Goal: Task Accomplishment & Management: Use online tool/utility

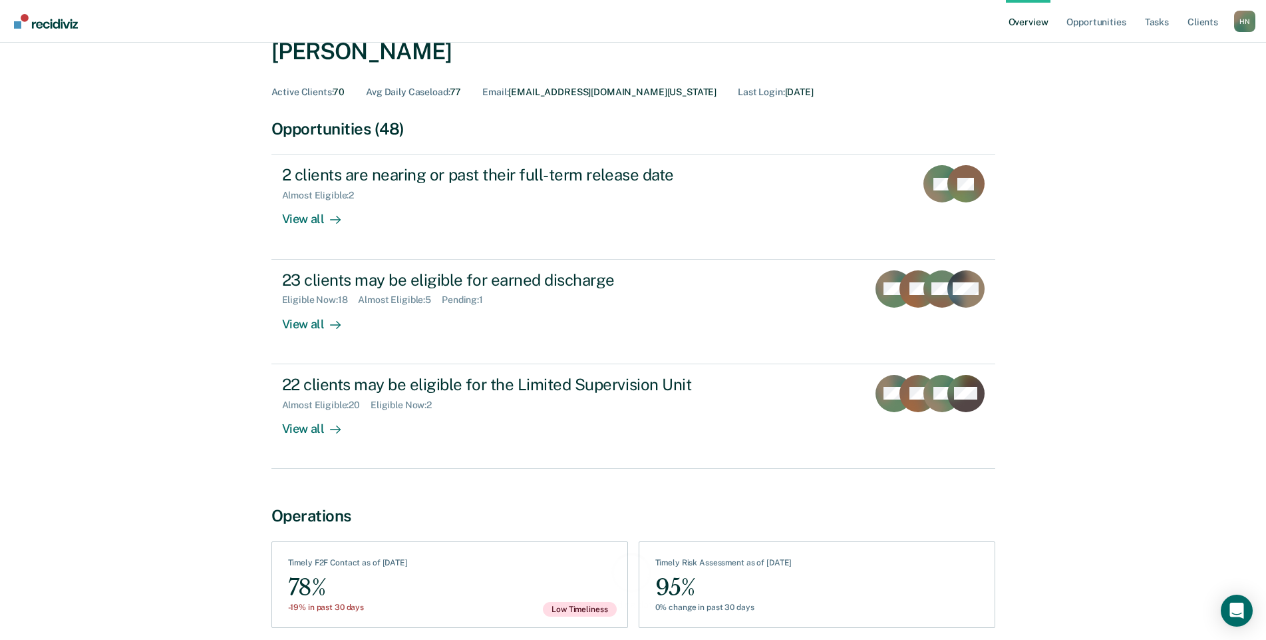
scroll to position [110, 0]
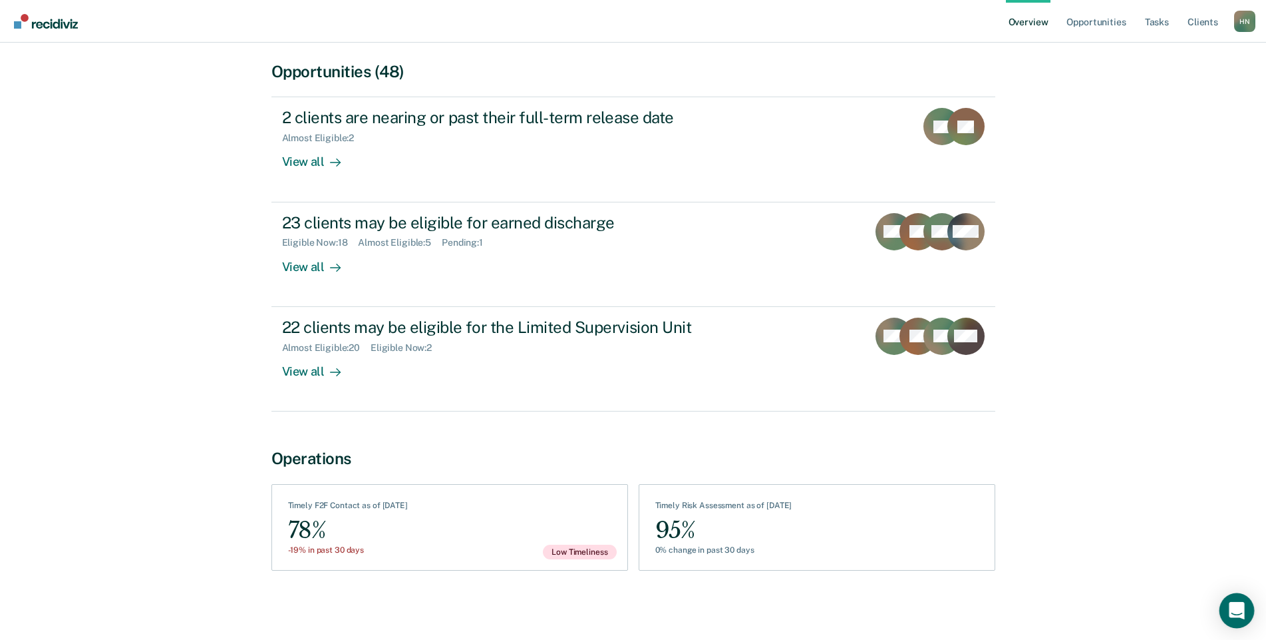
click at [1243, 608] on icon "Open Intercom Messenger" at bounding box center [1236, 610] width 15 height 17
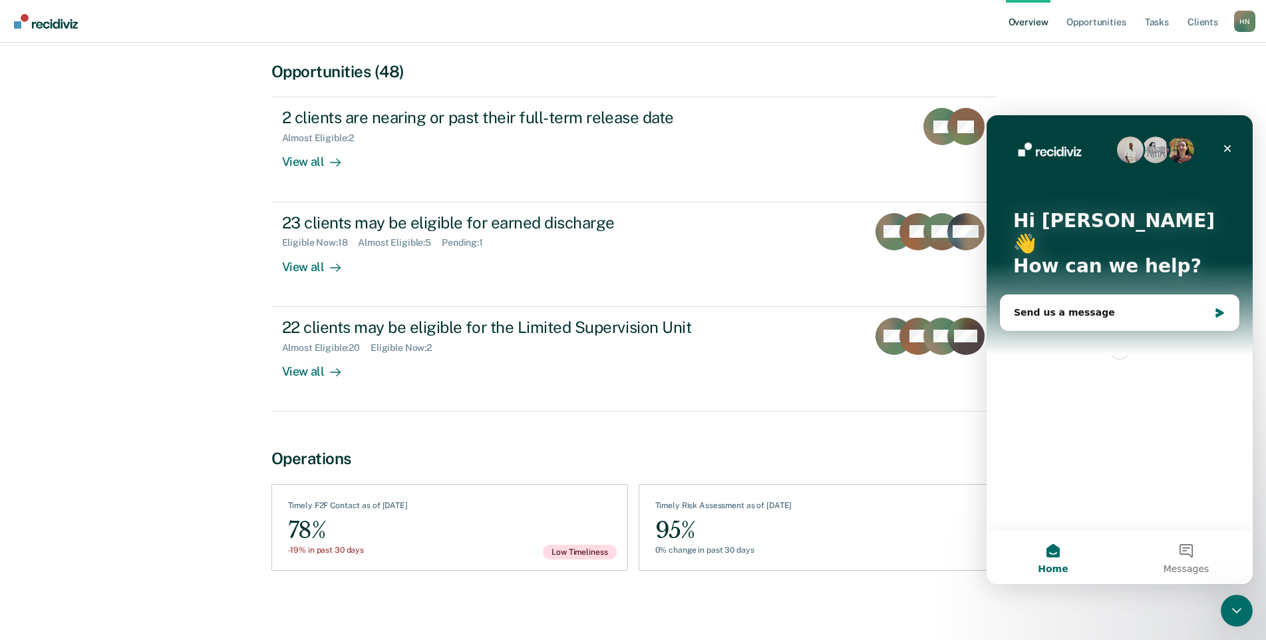
scroll to position [0, 0]
click at [1079, 305] on div "Send us a message" at bounding box center [1111, 312] width 195 height 14
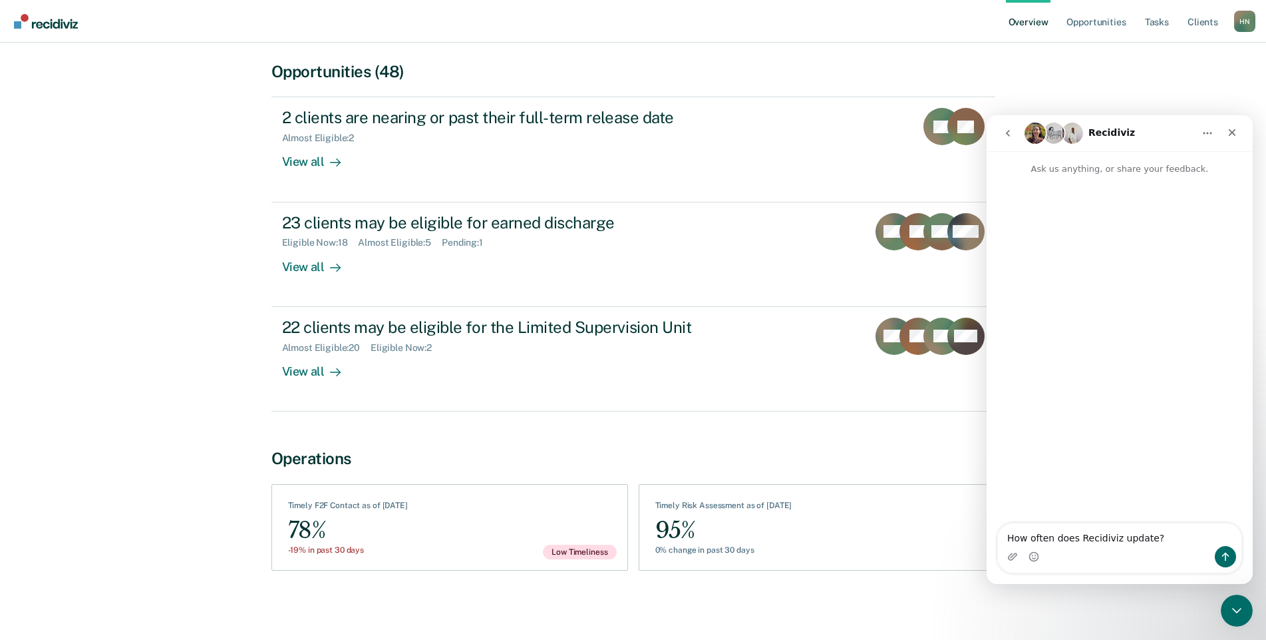
type textarea "How often does Recidiviz update?"
click at [1223, 555] on icon "Send a message…" at bounding box center [1226, 556] width 7 height 9
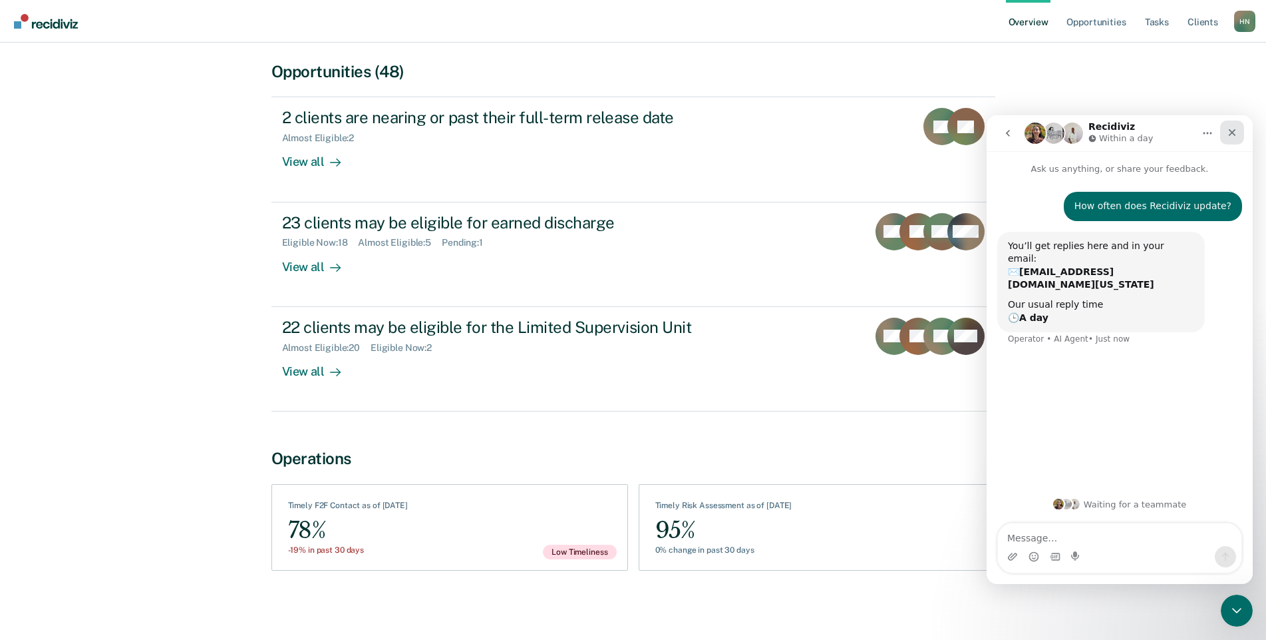
click at [1239, 132] on div "Close" at bounding box center [1233, 132] width 24 height 24
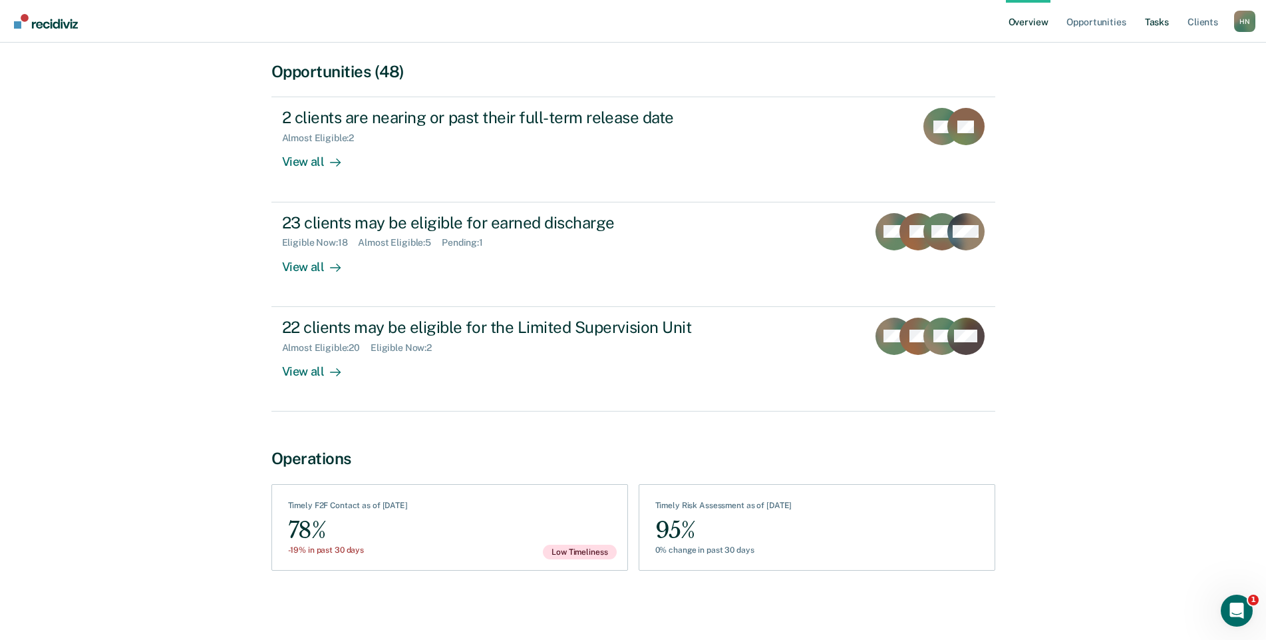
click at [1157, 17] on link "Tasks" at bounding box center [1157, 21] width 29 height 43
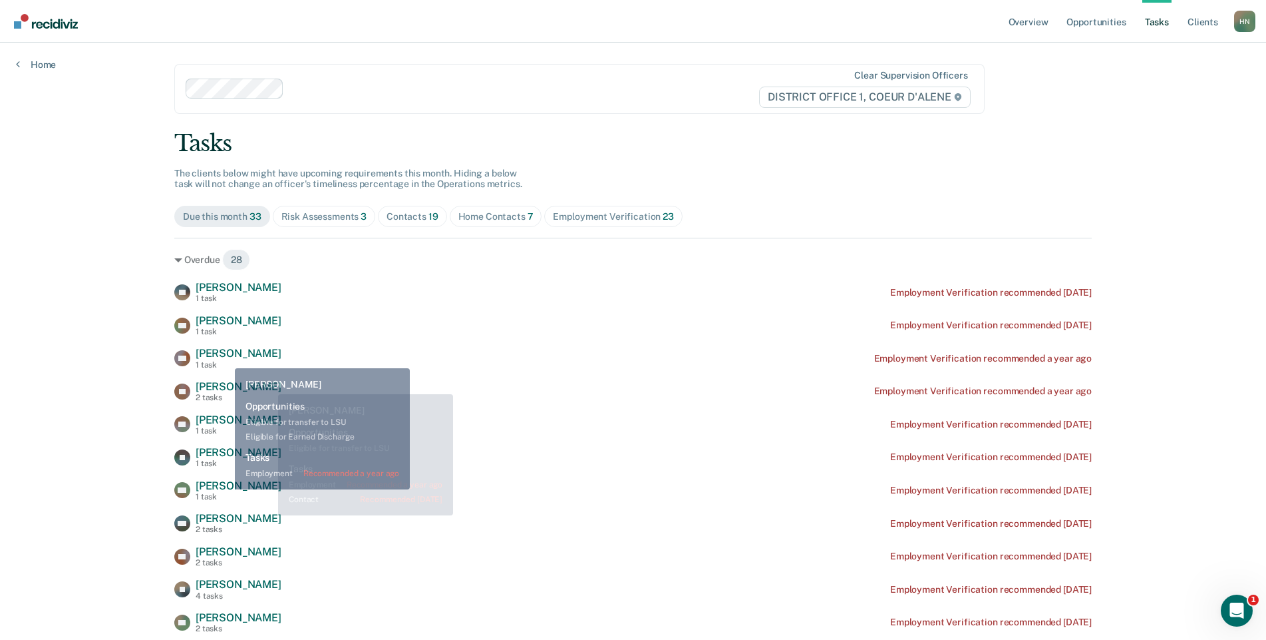
click at [222, 357] on span "[PERSON_NAME]" at bounding box center [239, 353] width 86 height 13
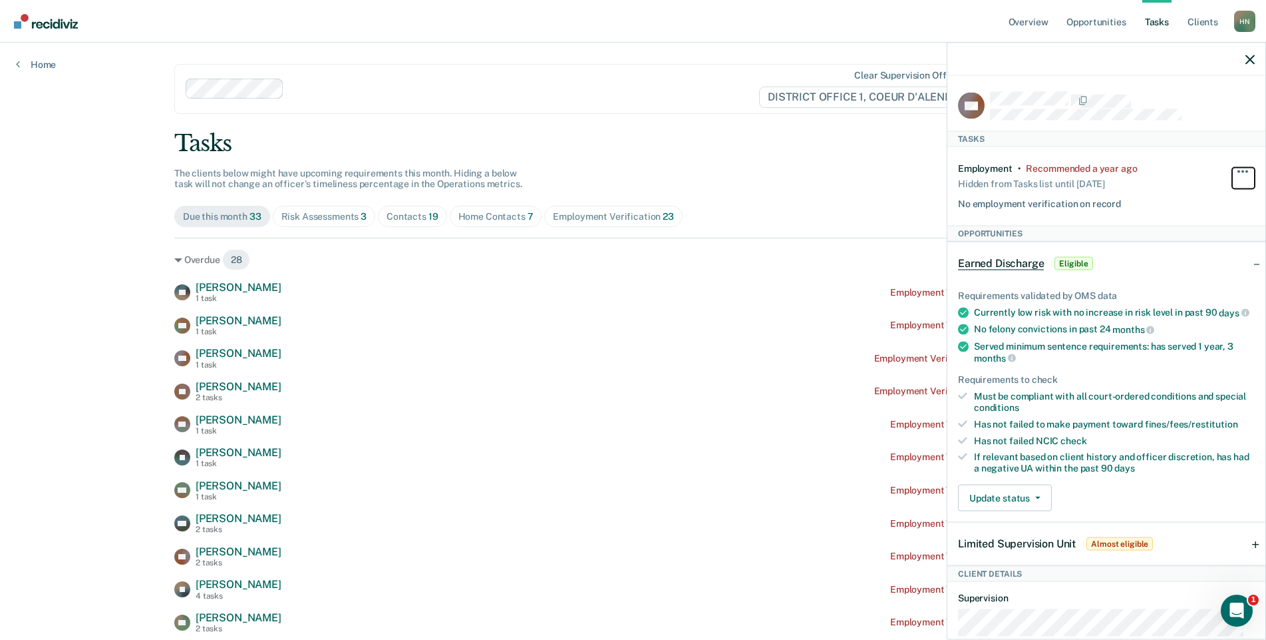
click at [1233, 170] on button "button" at bounding box center [1244, 177] width 23 height 21
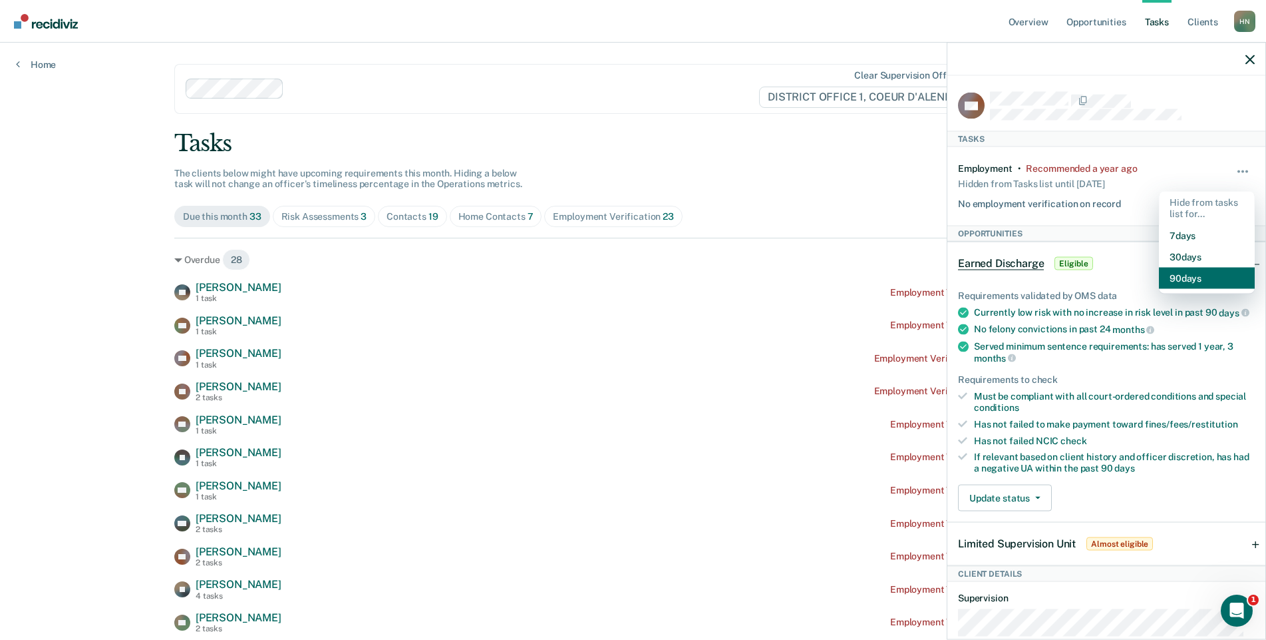
click at [1189, 274] on button "90 days" at bounding box center [1207, 277] width 96 height 21
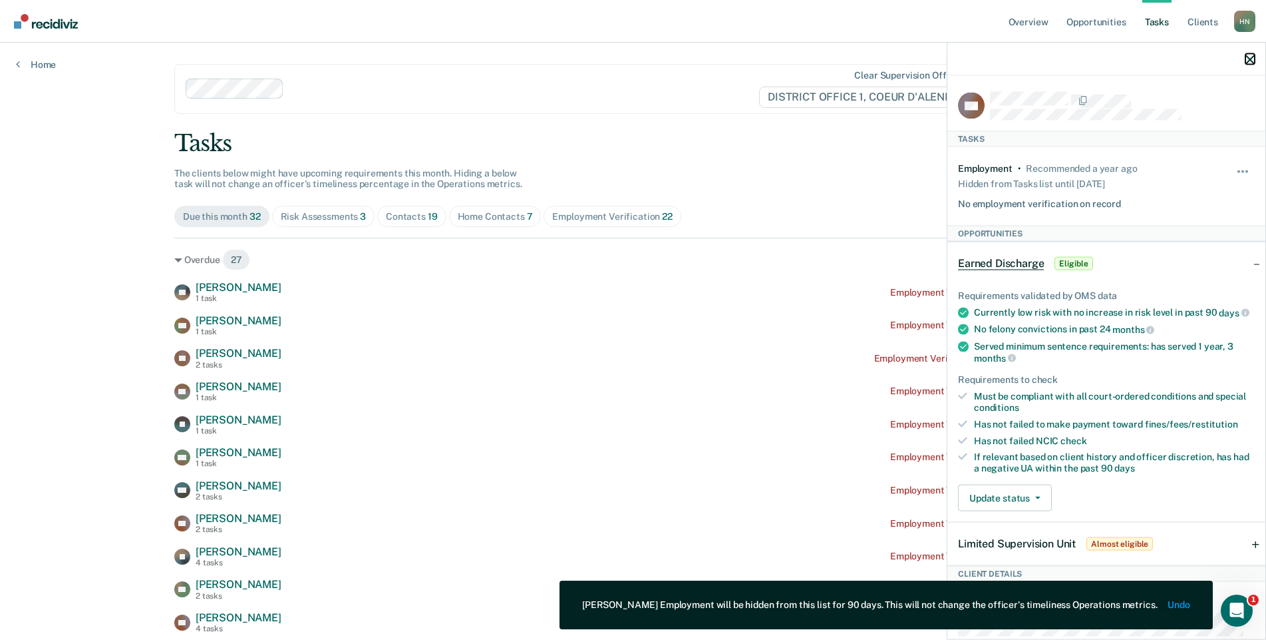
click at [1249, 57] on icon "button" at bounding box center [1250, 59] width 9 height 9
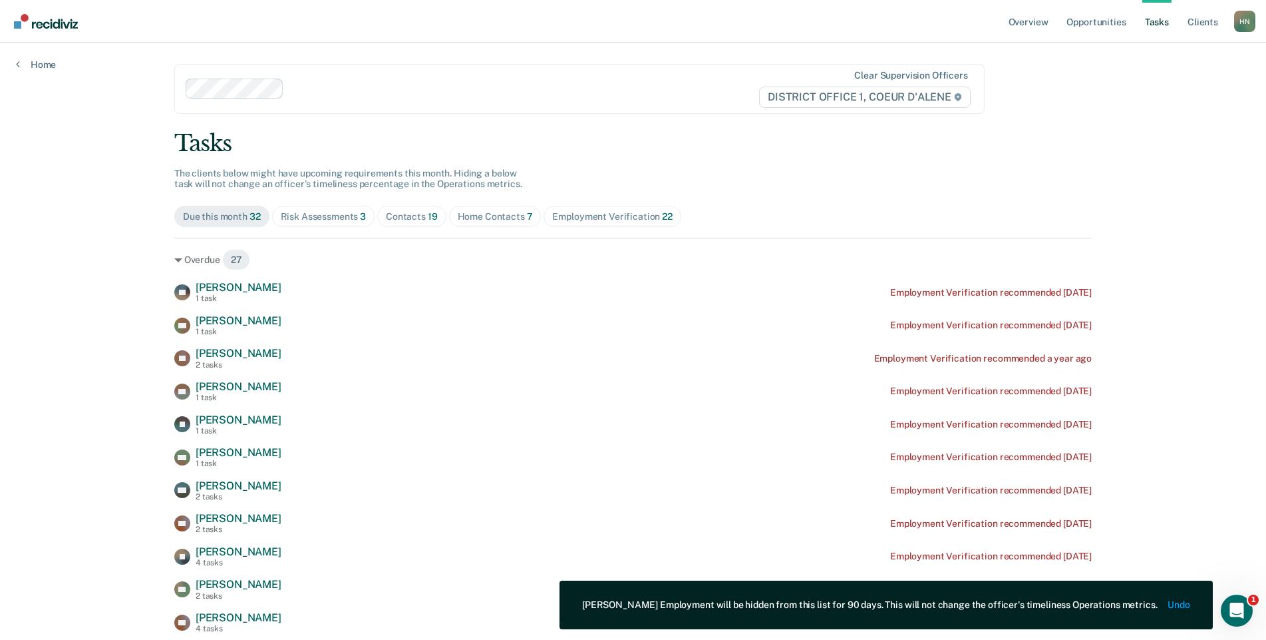
click at [321, 206] on span "Risk Assessments 3" at bounding box center [323, 216] width 103 height 21
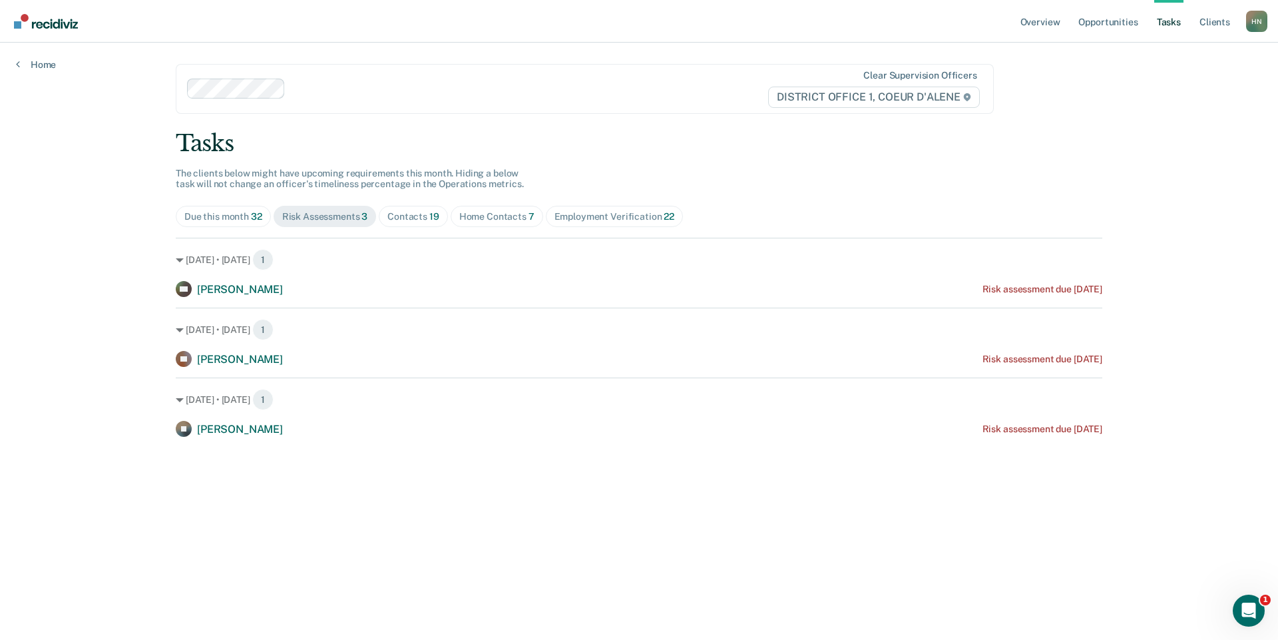
click at [245, 225] on span "Due this month 32" at bounding box center [223, 216] width 95 height 21
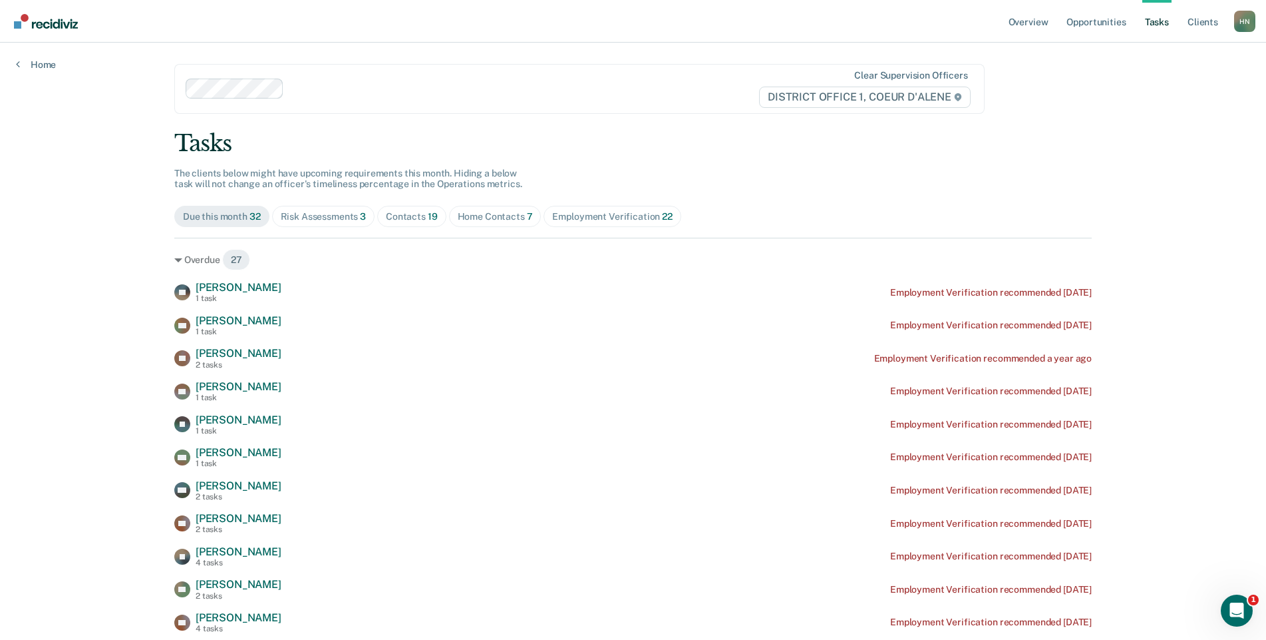
scroll to position [528, 0]
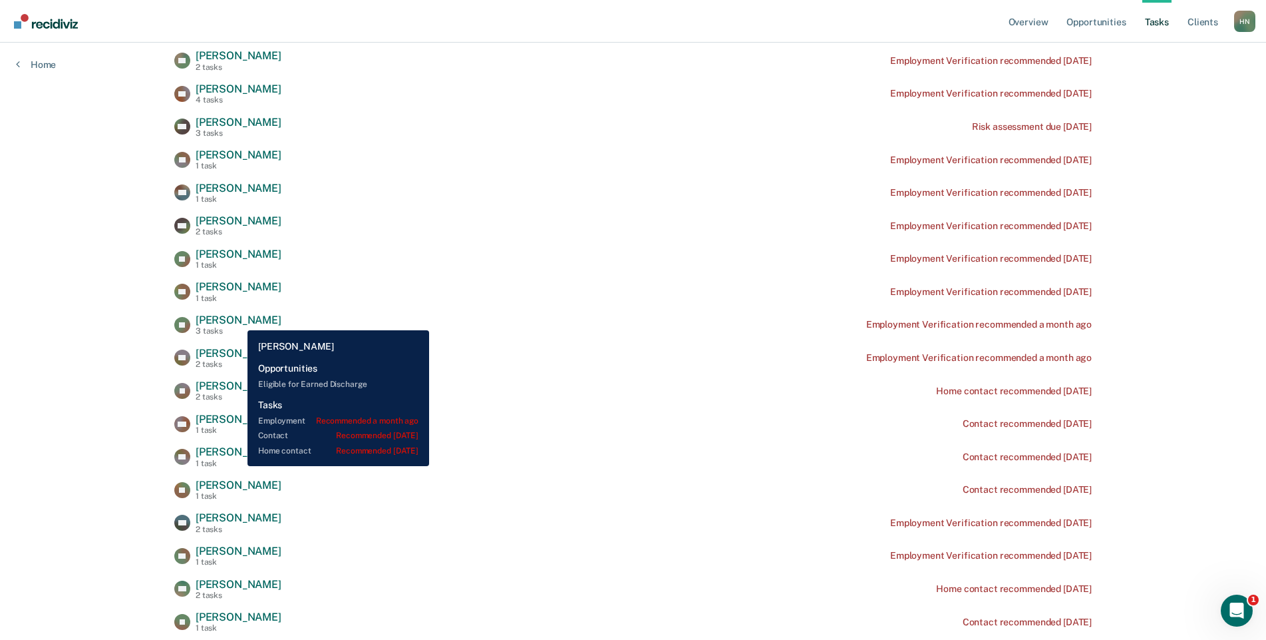
click at [238, 320] on span "[PERSON_NAME]" at bounding box center [239, 319] width 86 height 13
